Goal: Transaction & Acquisition: Book appointment/travel/reservation

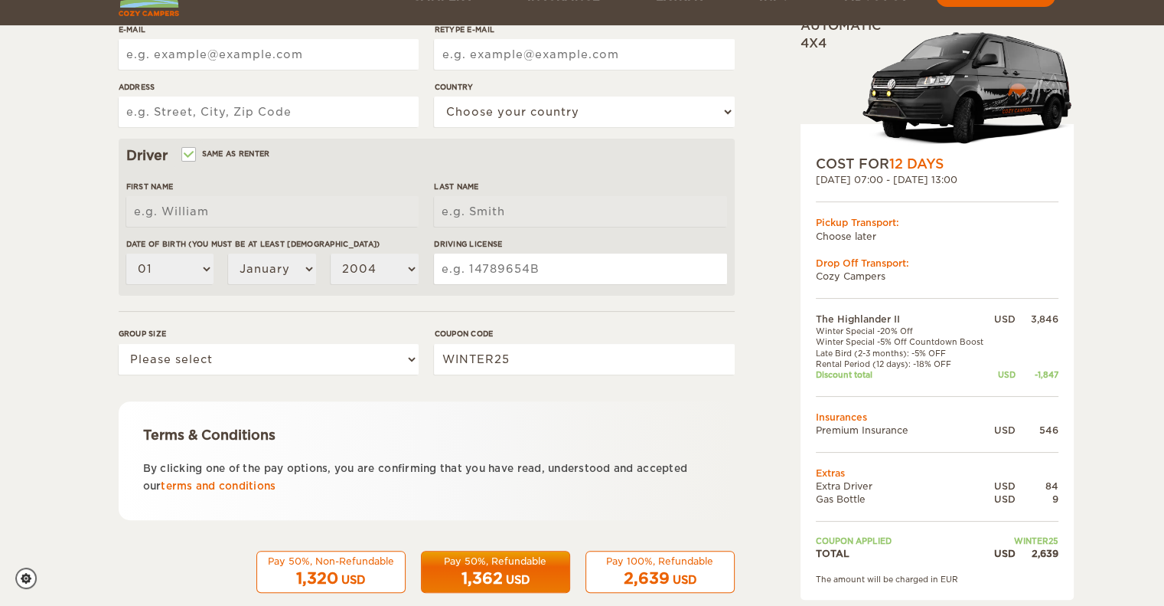
scroll to position [389, 0]
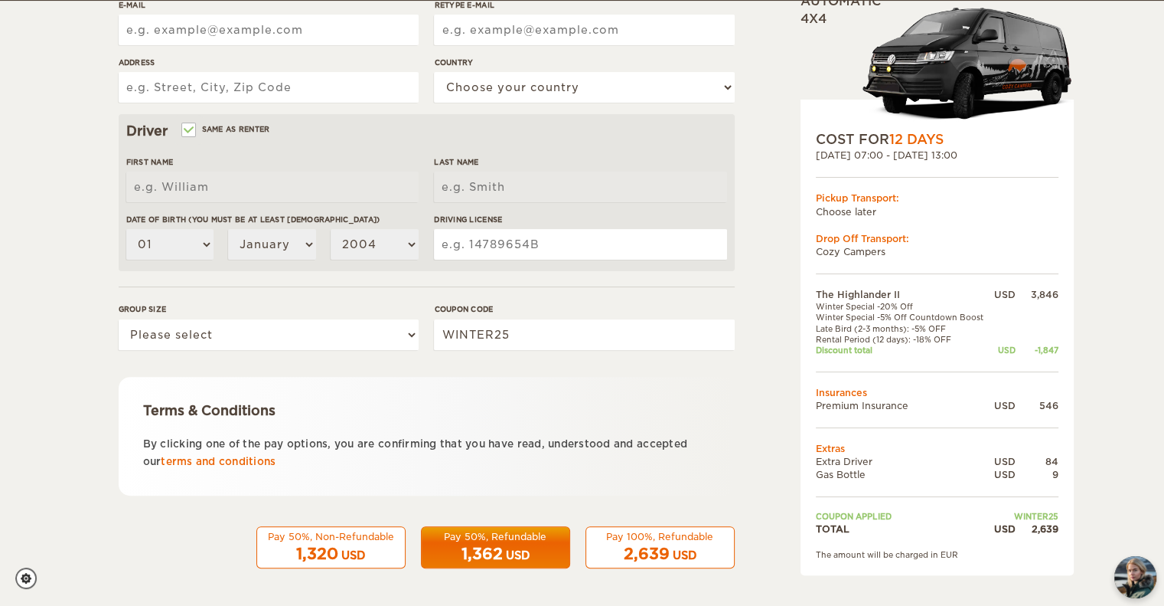
click at [641, 544] on span "2,639" at bounding box center [647, 553] width 46 height 18
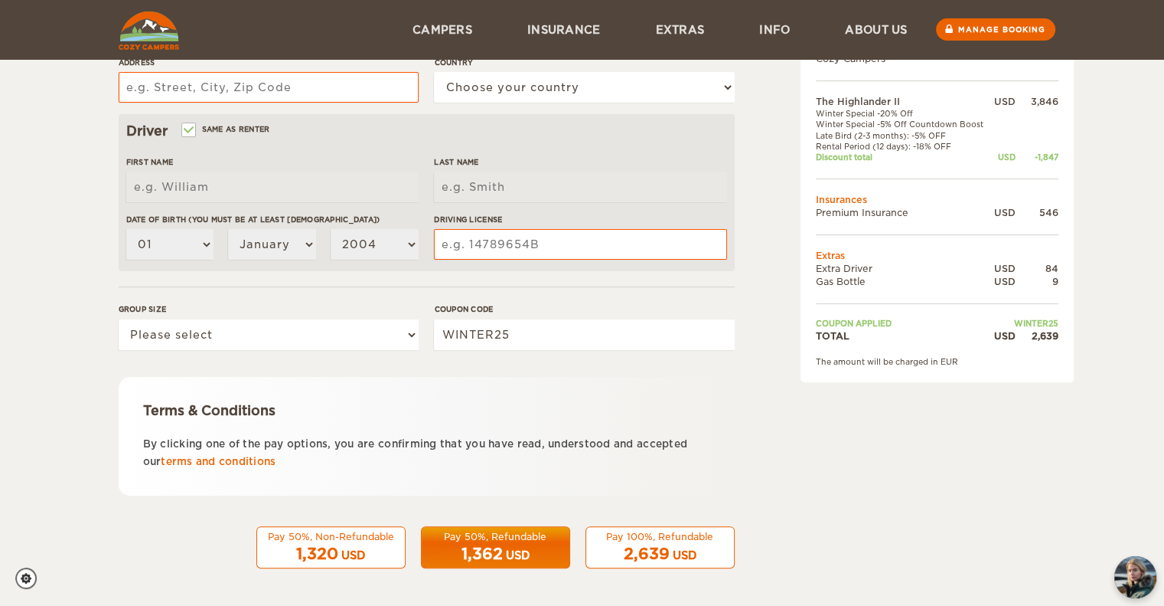
scroll to position [89, 0]
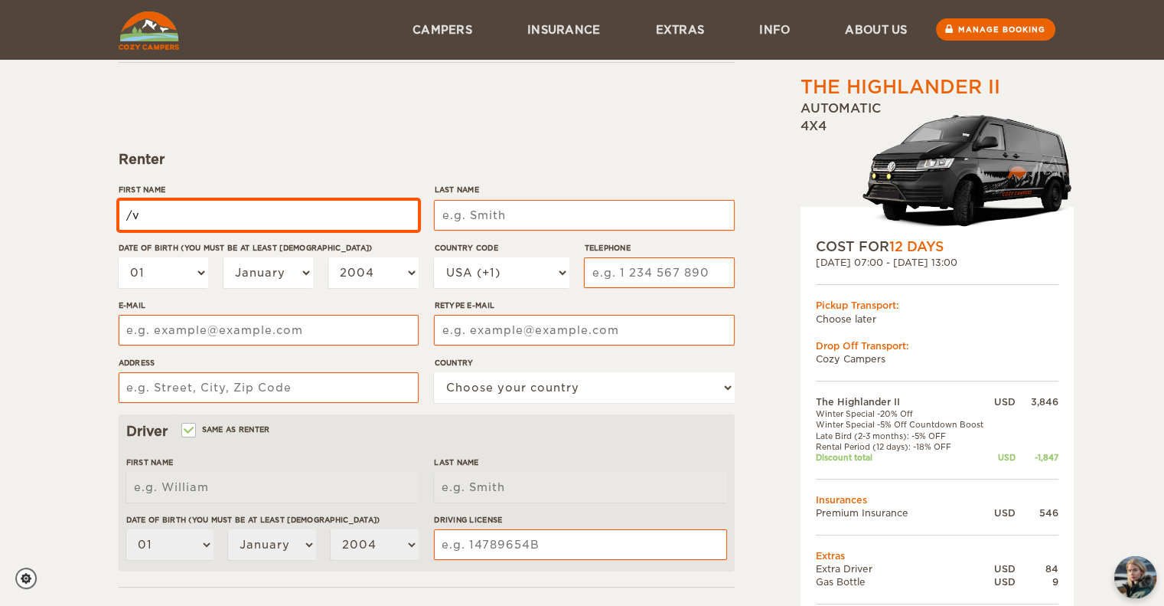
type input "/"
click at [237, 211] on input "First Name" at bounding box center [269, 215] width 300 height 31
type input "William"
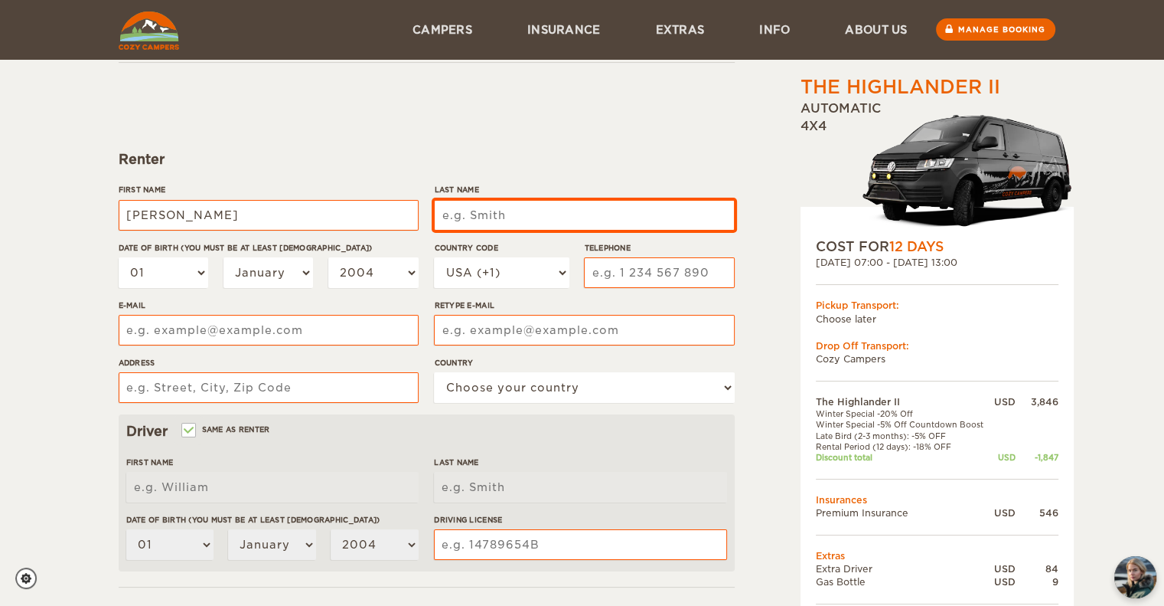
type input "William"
type input "Burton"
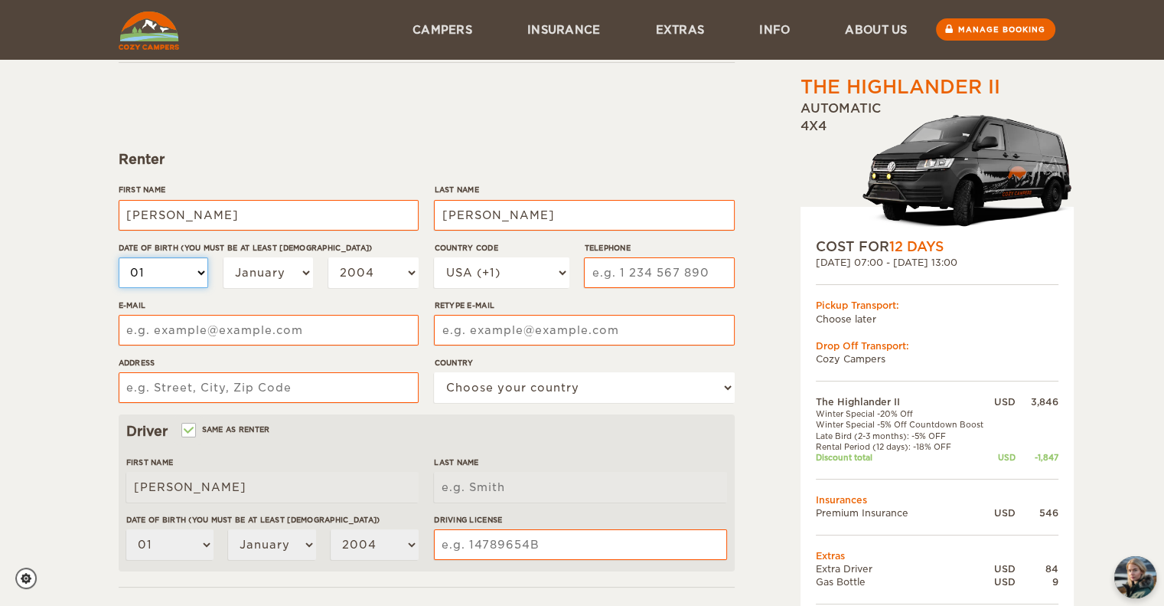
type input "Burton"
click at [190, 272] on select "01 02 03 04 05 06 07 08 09 10 11 12 13 14 15 16 17 18 19 20 21 22 23 24 25 26 2…" at bounding box center [164, 272] width 90 height 31
select select "12"
click at [119, 257] on select "01 02 03 04 05 06 07 08 09 10 11 12 13 14 15 16 17 18 19 20 21 22 23 24 25 26 2…" at bounding box center [164, 272] width 90 height 31
select select "12"
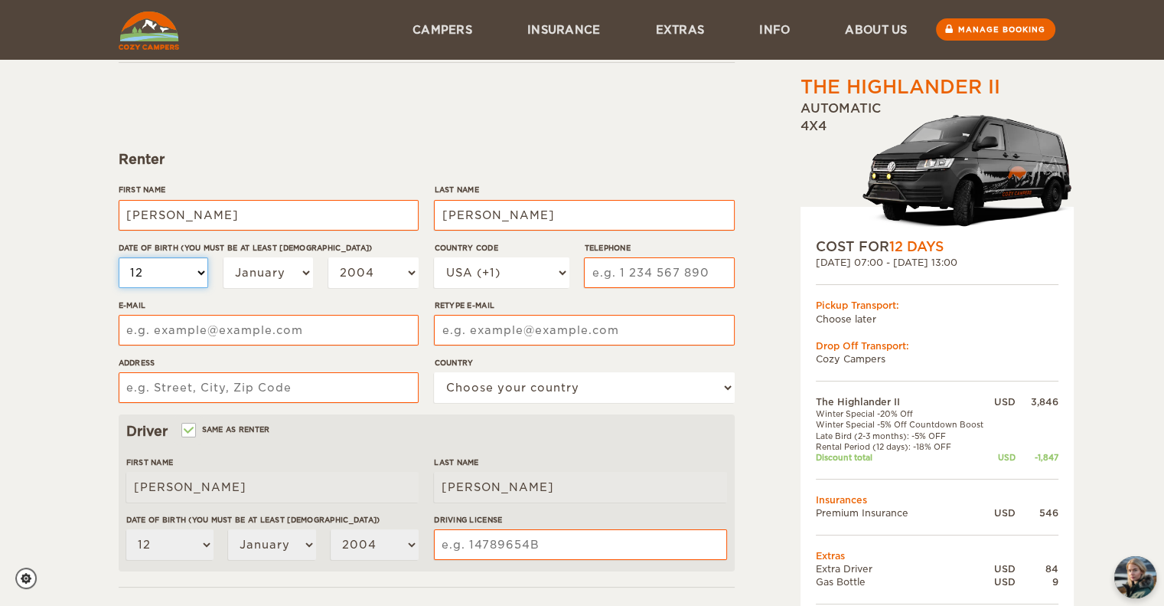
click at [187, 266] on select "01 02 03 04 05 06 07 08 09 10 11 12 13 14 15 16 17 18 19 20 21 22 23 24 25 26 2…" at bounding box center [164, 272] width 90 height 31
select select "19"
click at [119, 257] on select "01 02 03 04 05 06 07 08 09 10 11 12 13 14 15 16 17 18 19 20 21 22 23 24 25 26 2…" at bounding box center [164, 272] width 90 height 31
select select "19"
click at [271, 284] on select "January February March April May June July August September October November De…" at bounding box center [269, 272] width 90 height 31
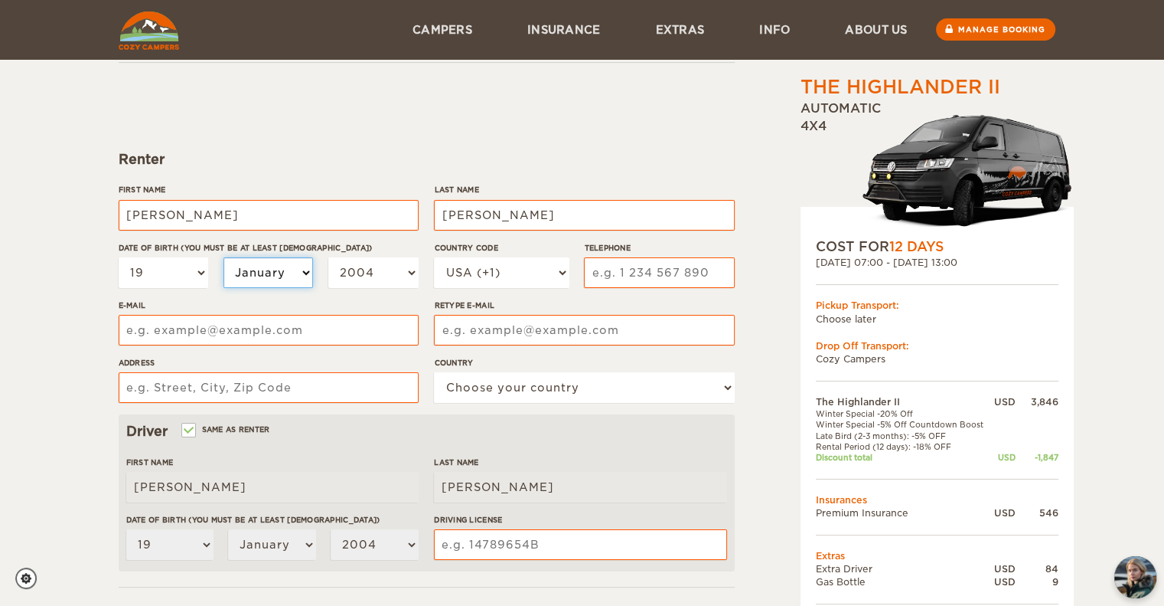
select select "12"
click at [224, 257] on select "January February March April May June July August September October November De…" at bounding box center [269, 272] width 90 height 31
select select "12"
click at [370, 272] on select "2004 2003 2002 2001 2000 1999 1998 1997 1996 1995 1994 1993 1992 1991 1990 1989…" at bounding box center [373, 272] width 90 height 31
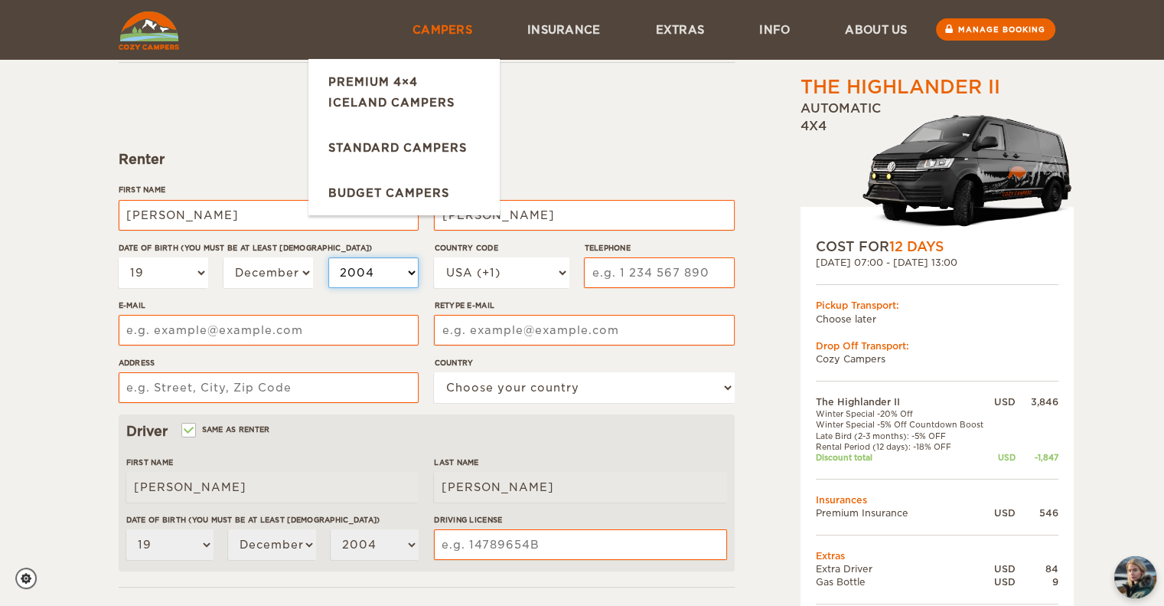
select select "1978"
click at [328, 257] on select "2004 2003 2002 2001 2000 1999 1998 1997 1996 1995 1994 1993 1992 1991 1990 1989…" at bounding box center [373, 272] width 90 height 31
select select "1978"
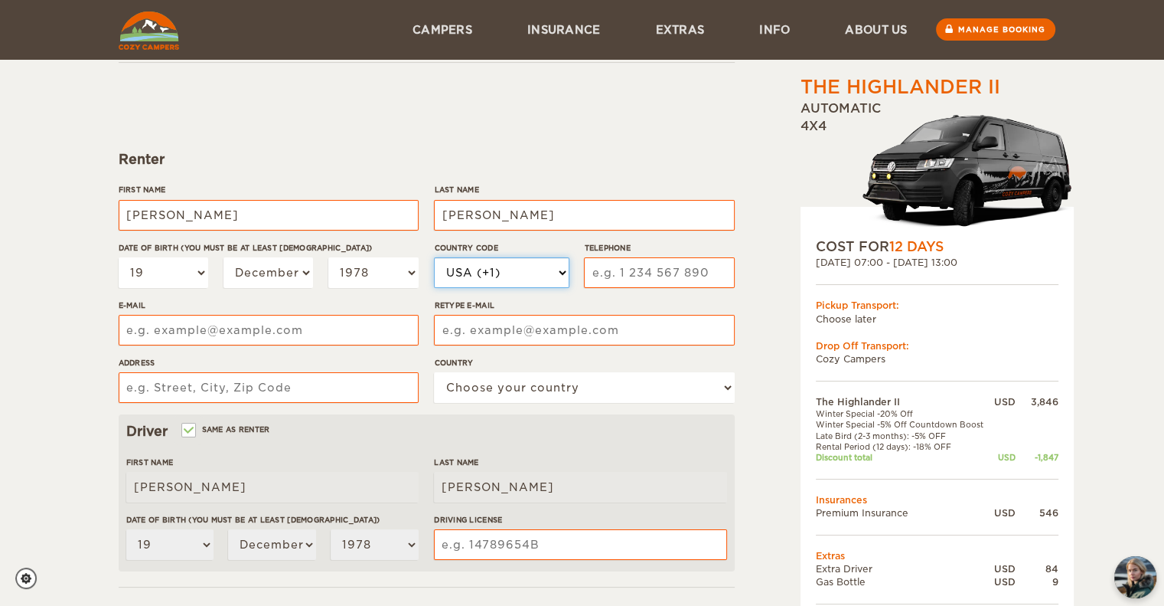
click at [481, 278] on select "USA (+1) UK (+44) Germany (+49) Algeria (+213) Andorra (+376) Angola (+244) Ang…" at bounding box center [501, 272] width 135 height 31
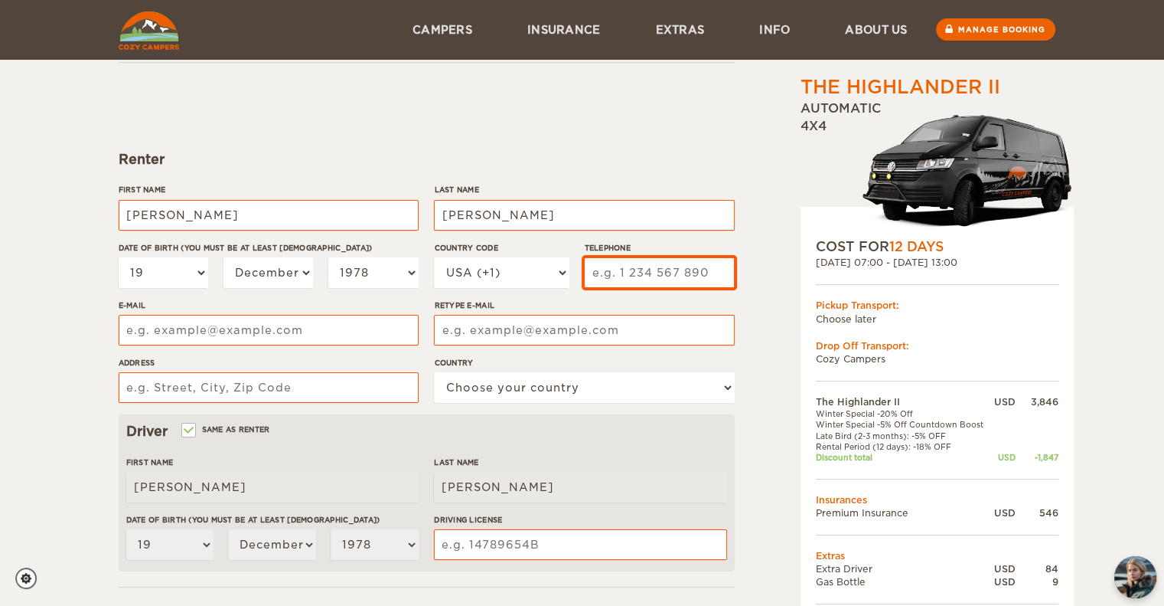
click at [613, 278] on input "Telephone" at bounding box center [659, 272] width 150 height 31
type input "5013520122"
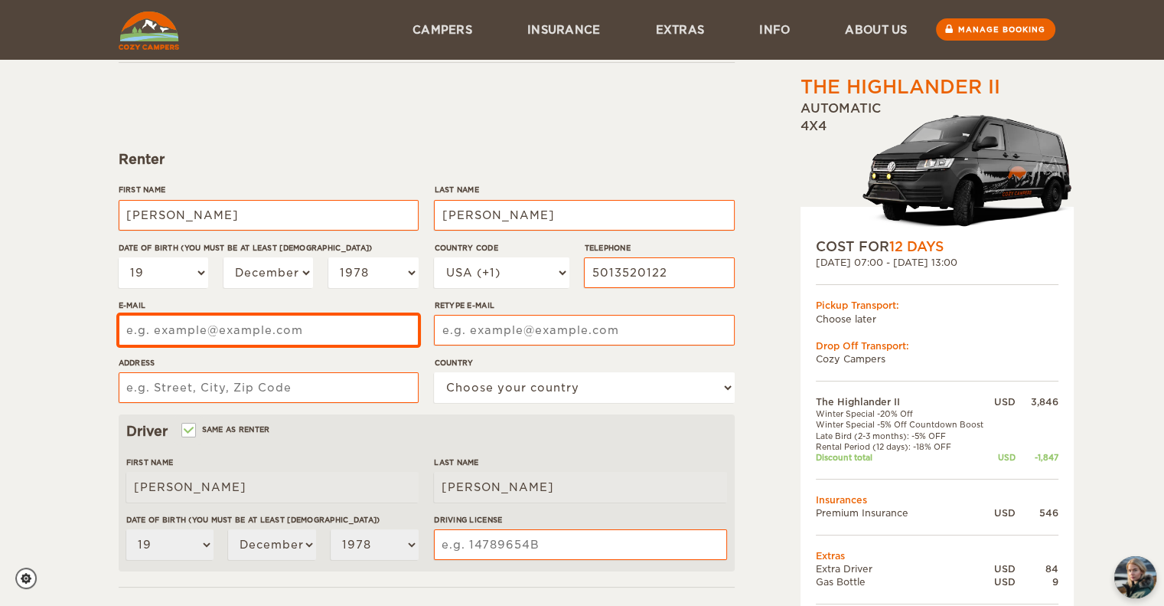
click at [222, 327] on input "E-mail" at bounding box center [269, 330] width 300 height 31
type input "bobby@dailydata.com"
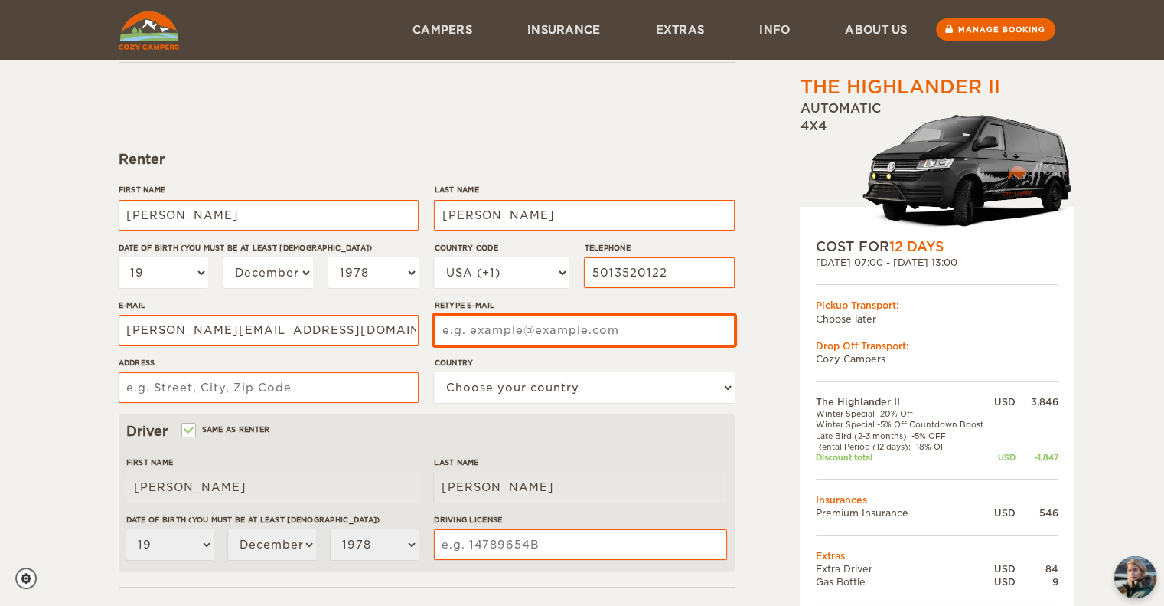
click at [472, 327] on input "Retype E-mail" at bounding box center [584, 330] width 300 height 31
type input "bobby@dailydata.com"
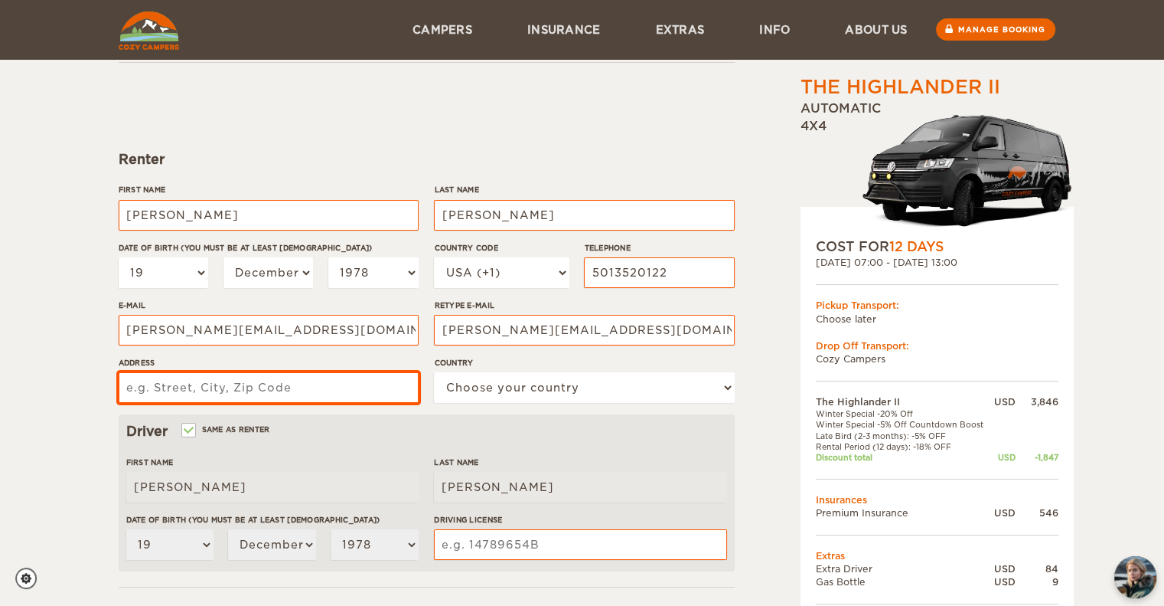
click at [336, 390] on input "Address" at bounding box center [269, 387] width 300 height 31
type input "1803 Jennie Lee Dr Apt 103"
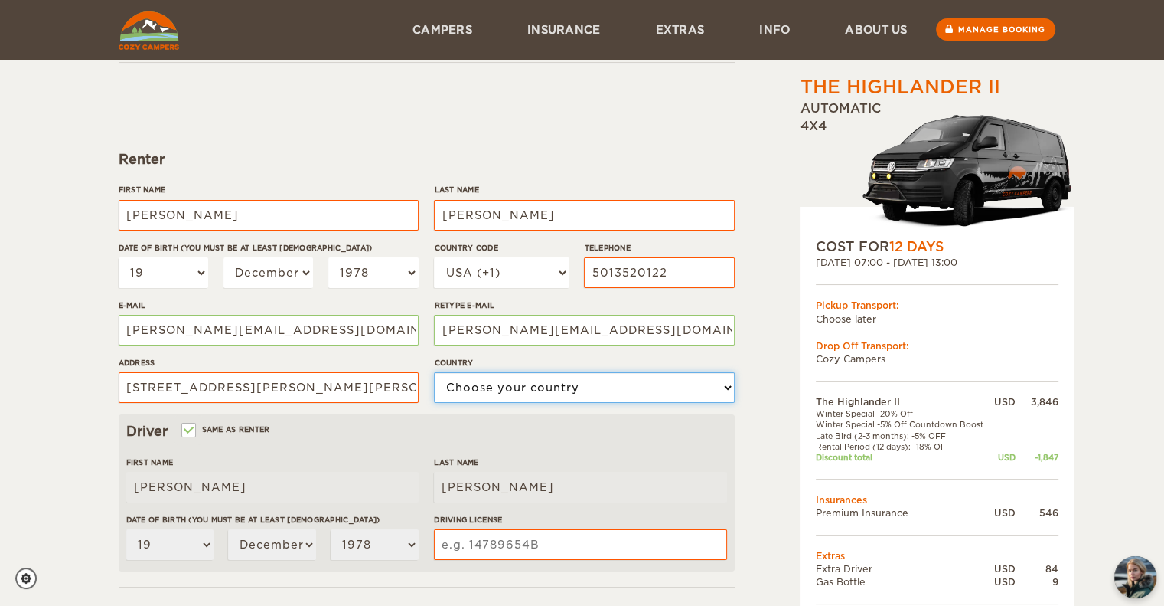
click at [521, 392] on select "Choose your country United States United Kingdom Germany Afghanistan Albania Al…" at bounding box center [584, 387] width 300 height 31
select select "222"
click at [434, 372] on select "Choose your country United States United Kingdom Germany Afghanistan Albania Al…" at bounding box center [584, 387] width 300 height 31
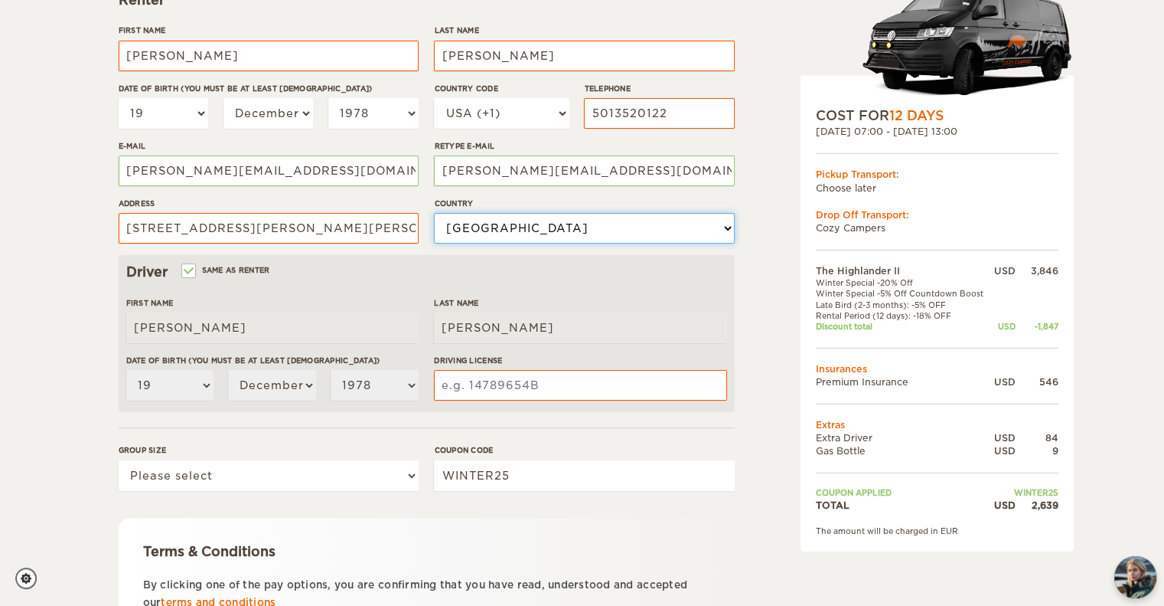
scroll to position [267, 0]
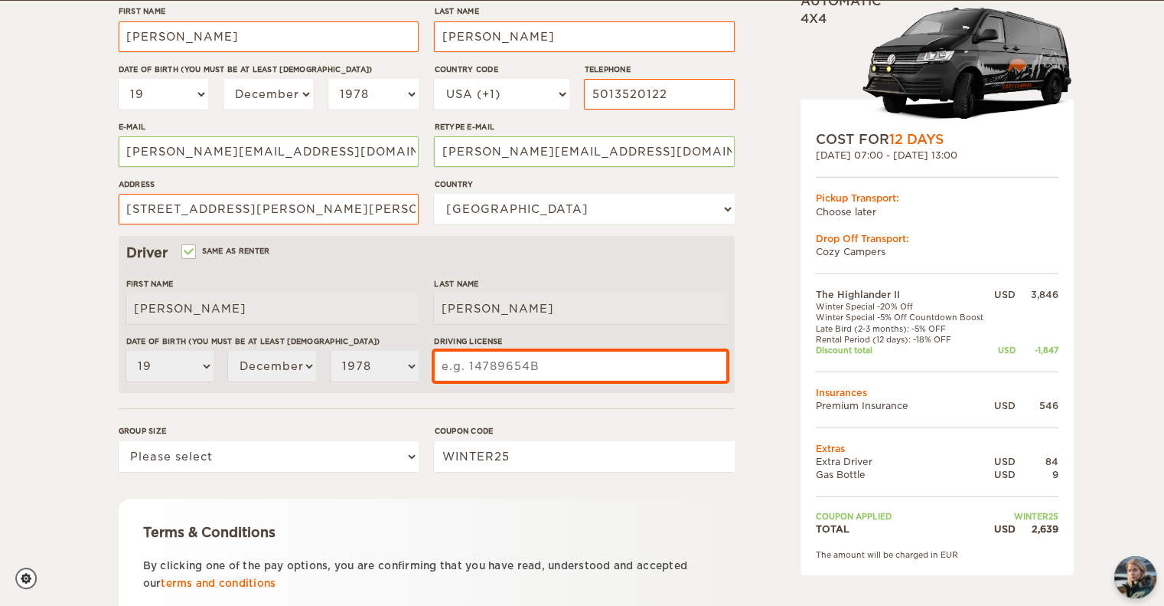
click at [534, 367] on input "Driving License" at bounding box center [580, 366] width 292 height 31
type input "a"
type input "AD019943P"
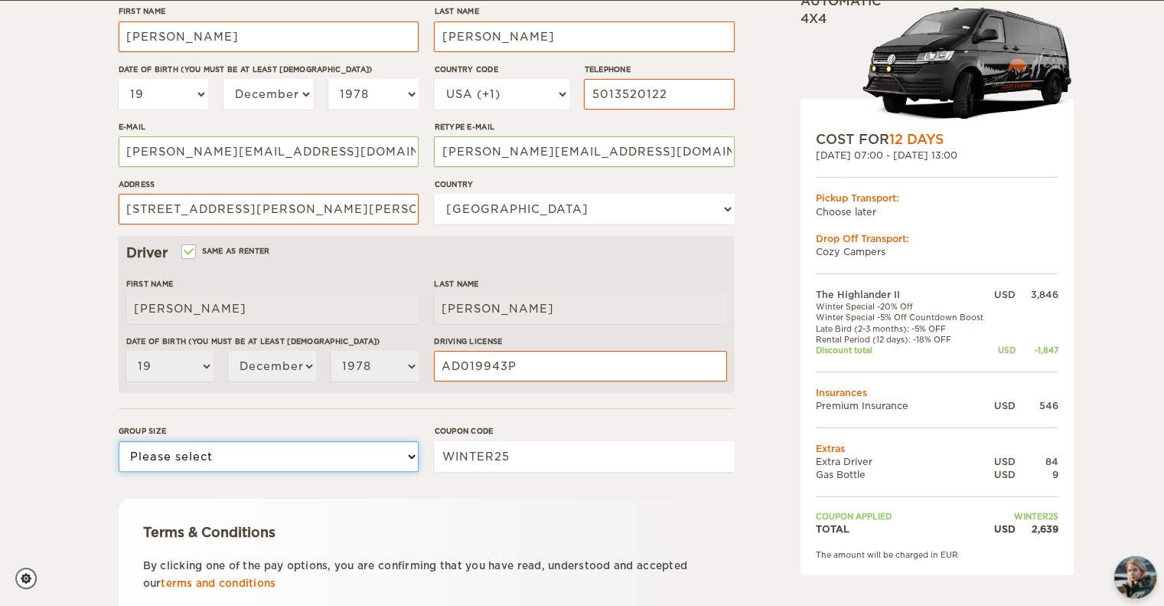
click at [245, 443] on select "Please select 1 2" at bounding box center [269, 456] width 300 height 31
click at [119, 441] on select "Please select 1 2" at bounding box center [269, 456] width 300 height 31
click at [189, 452] on select "Please select 1 2" at bounding box center [269, 456] width 300 height 31
select select "2"
click at [119, 441] on select "Please select 1 2" at bounding box center [269, 456] width 300 height 31
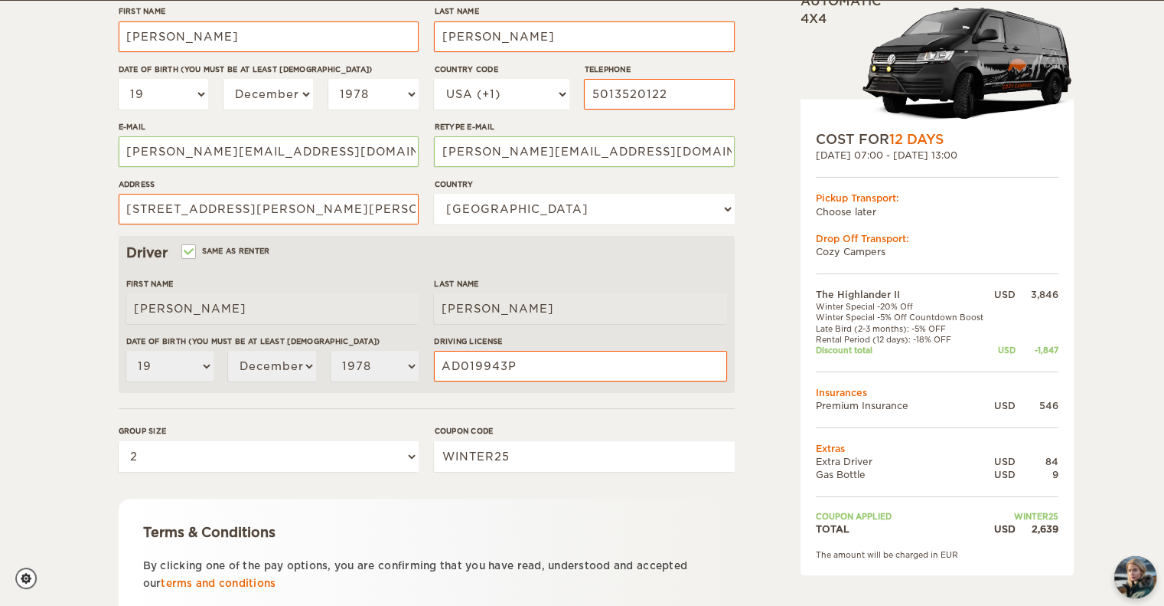
click at [647, 517] on div "Terms & Conditions By clicking one of the pay options, you are confirming that …" at bounding box center [427, 557] width 616 height 119
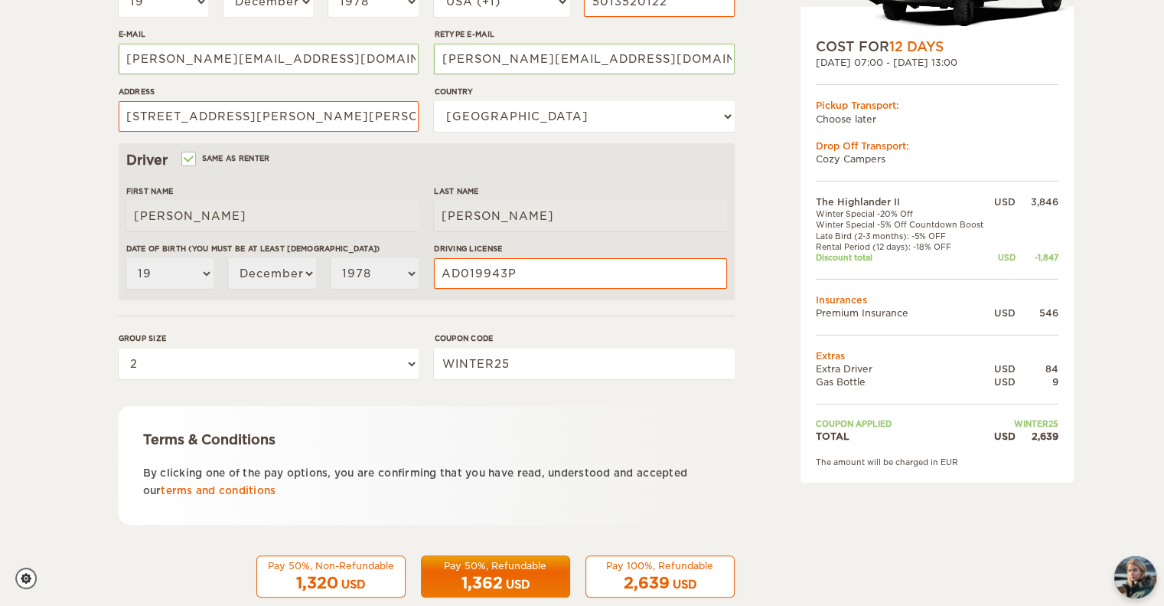
scroll to position [389, 0]
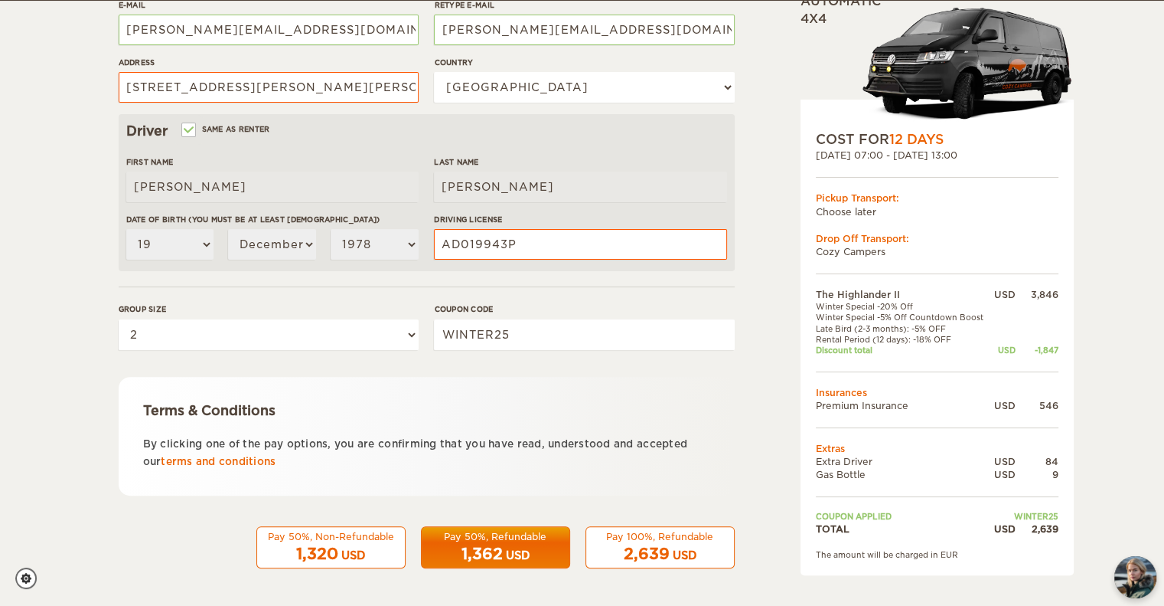
click at [684, 553] on div "USD" at bounding box center [685, 554] width 24 height 15
click at [645, 547] on span "2,639" at bounding box center [647, 553] width 46 height 18
click at [635, 546] on span "2,639" at bounding box center [647, 553] width 46 height 18
click at [195, 463] on link "terms and conditions" at bounding box center [218, 460] width 115 height 11
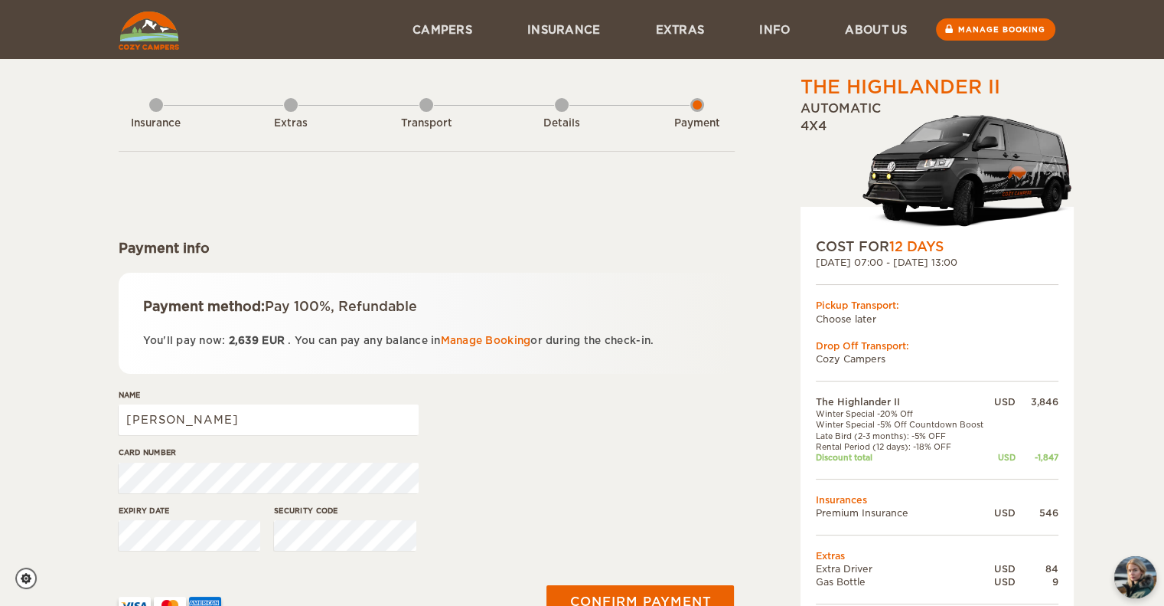
scroll to position [178, 0]
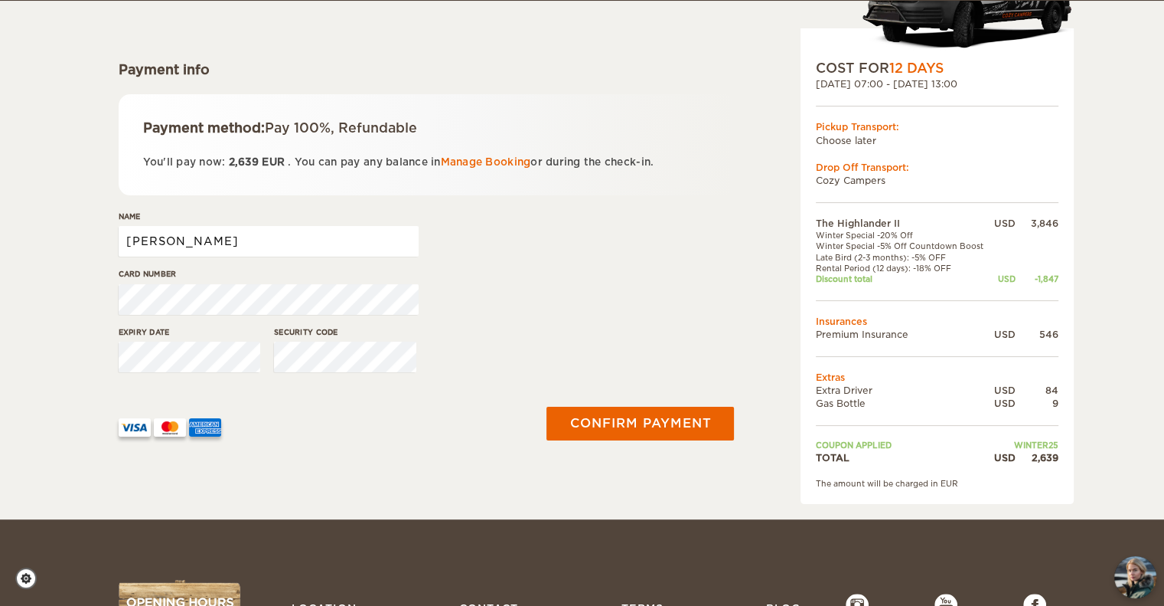
drag, startPoint x: 207, startPoint y: 242, endPoint x: 89, endPoint y: 217, distance: 120.6
click at [89, 217] on div "The Highlander II Expand Collapse Total 2,639 USD Automatic 4x4 COST FOR 12 Day…" at bounding box center [582, 170] width 1164 height 697
type input "b"
type input "Brandi Burton"
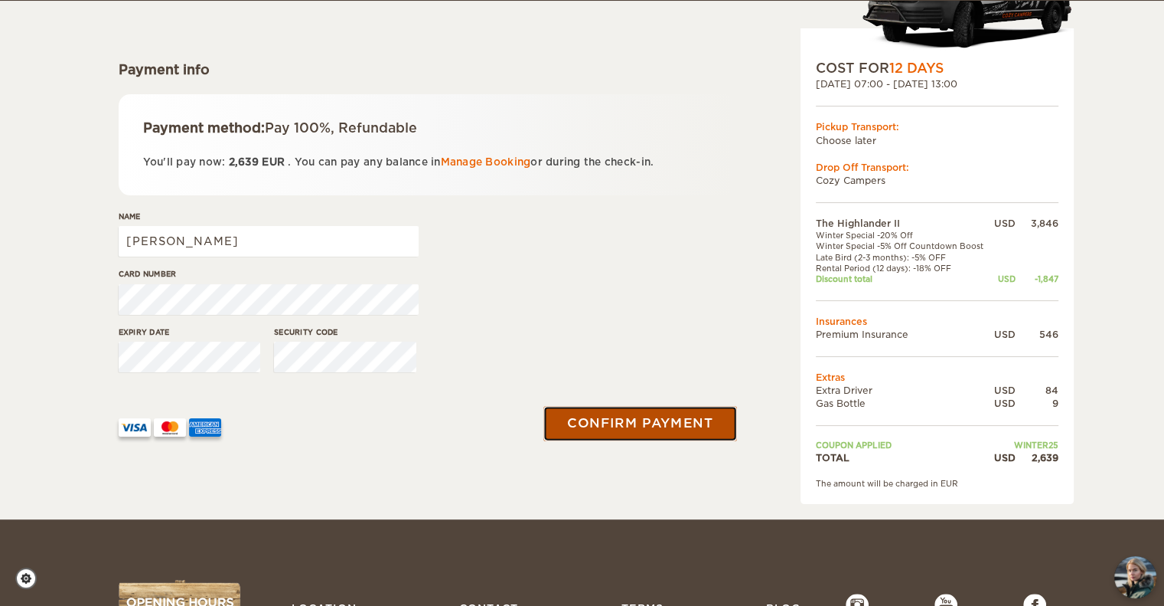
click at [602, 429] on button "Confirm payment" at bounding box center [640, 423] width 193 height 34
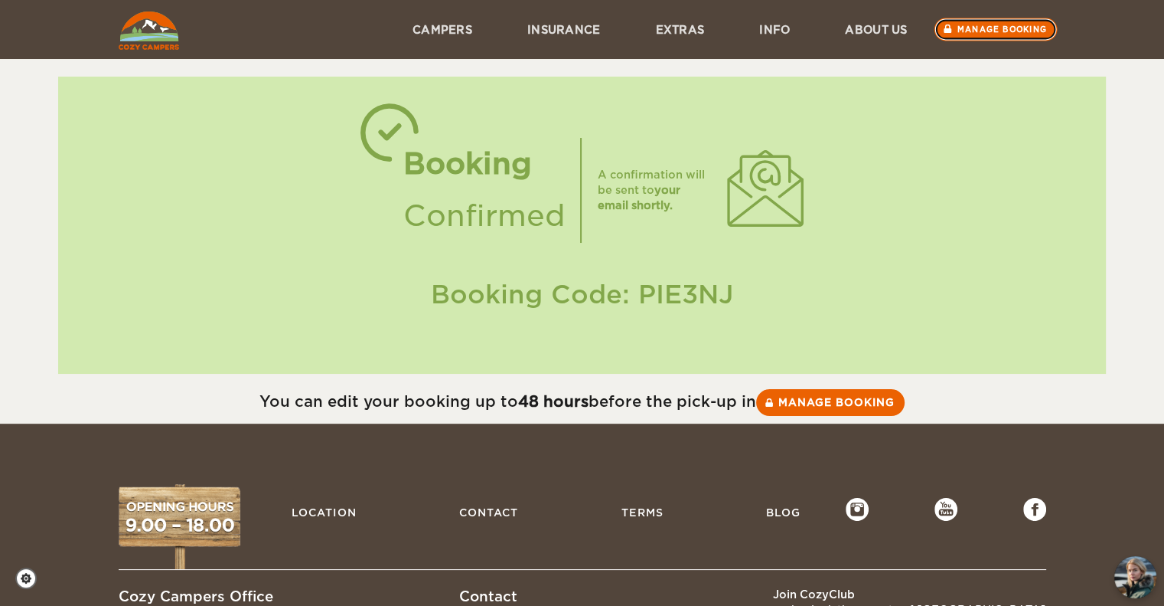
click at [972, 30] on link "Manage booking" at bounding box center [995, 29] width 123 height 23
